Goal: Information Seeking & Learning: Check status

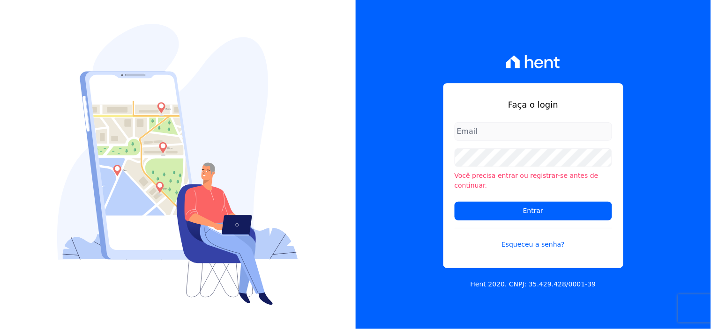
click at [483, 141] on input "email" at bounding box center [532, 131] width 157 height 19
type input "ivete@ribeirocervantes.com.br"
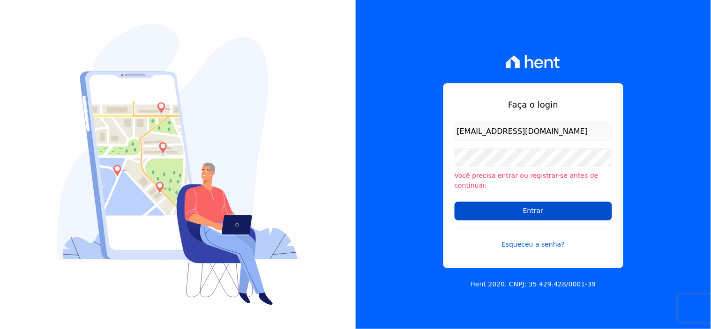
click at [523, 206] on input "Entrar" at bounding box center [532, 211] width 157 height 19
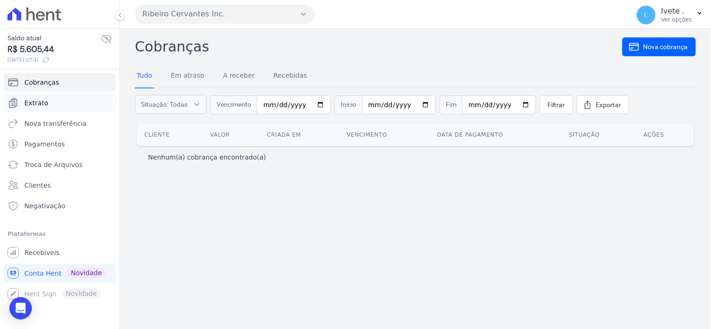
click at [35, 99] on span "Extrato" at bounding box center [36, 102] width 24 height 9
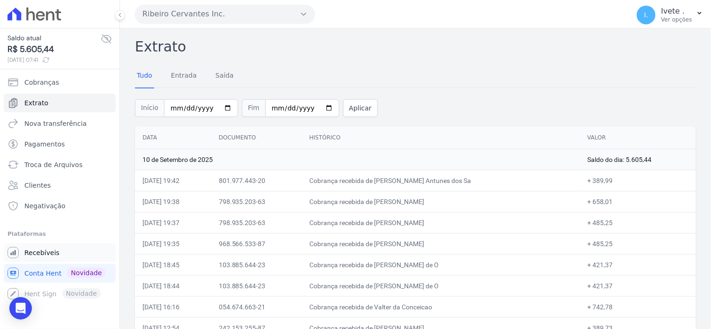
click at [38, 252] on span "Recebíveis" at bounding box center [41, 252] width 35 height 9
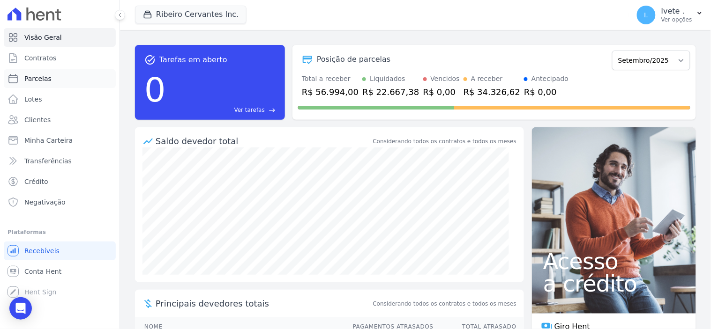
click at [39, 78] on span "Parcelas" at bounding box center [37, 78] width 27 height 9
select select
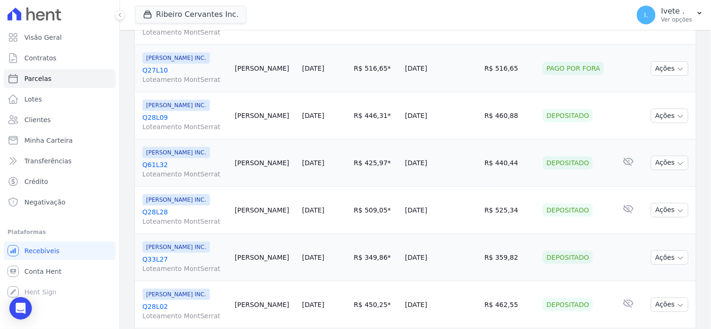
scroll to position [237, 0]
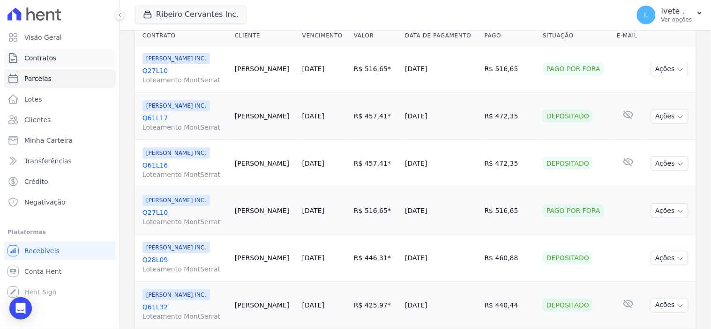
click at [47, 58] on span "Contratos" at bounding box center [40, 57] width 32 height 9
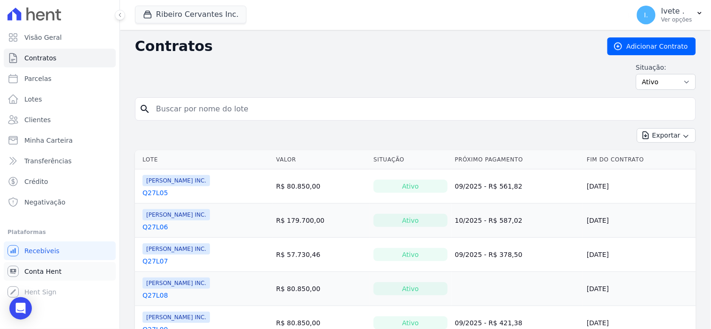
click at [34, 269] on span "Conta Hent" at bounding box center [42, 271] width 37 height 9
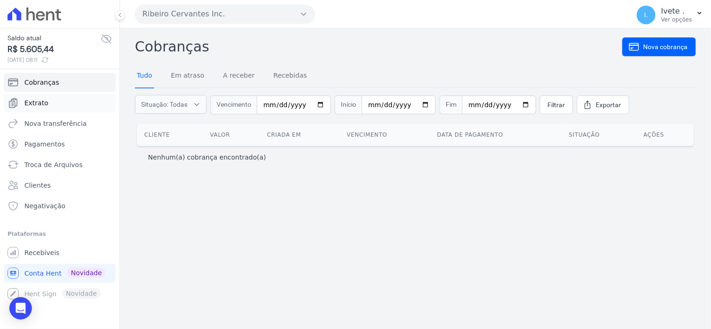
click at [37, 98] on span "Extrato" at bounding box center [36, 102] width 24 height 9
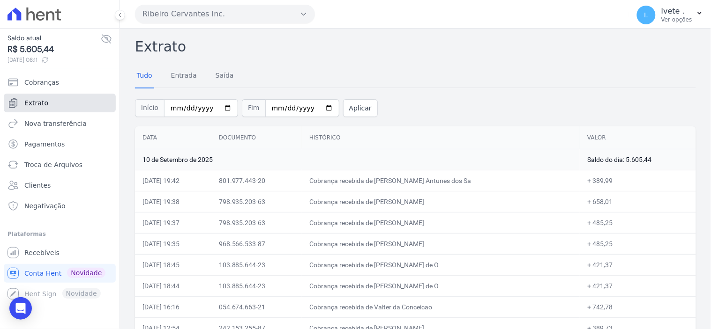
click at [53, 104] on link "Extrato" at bounding box center [60, 103] width 112 height 19
